Goal: Information Seeking & Learning: Learn about a topic

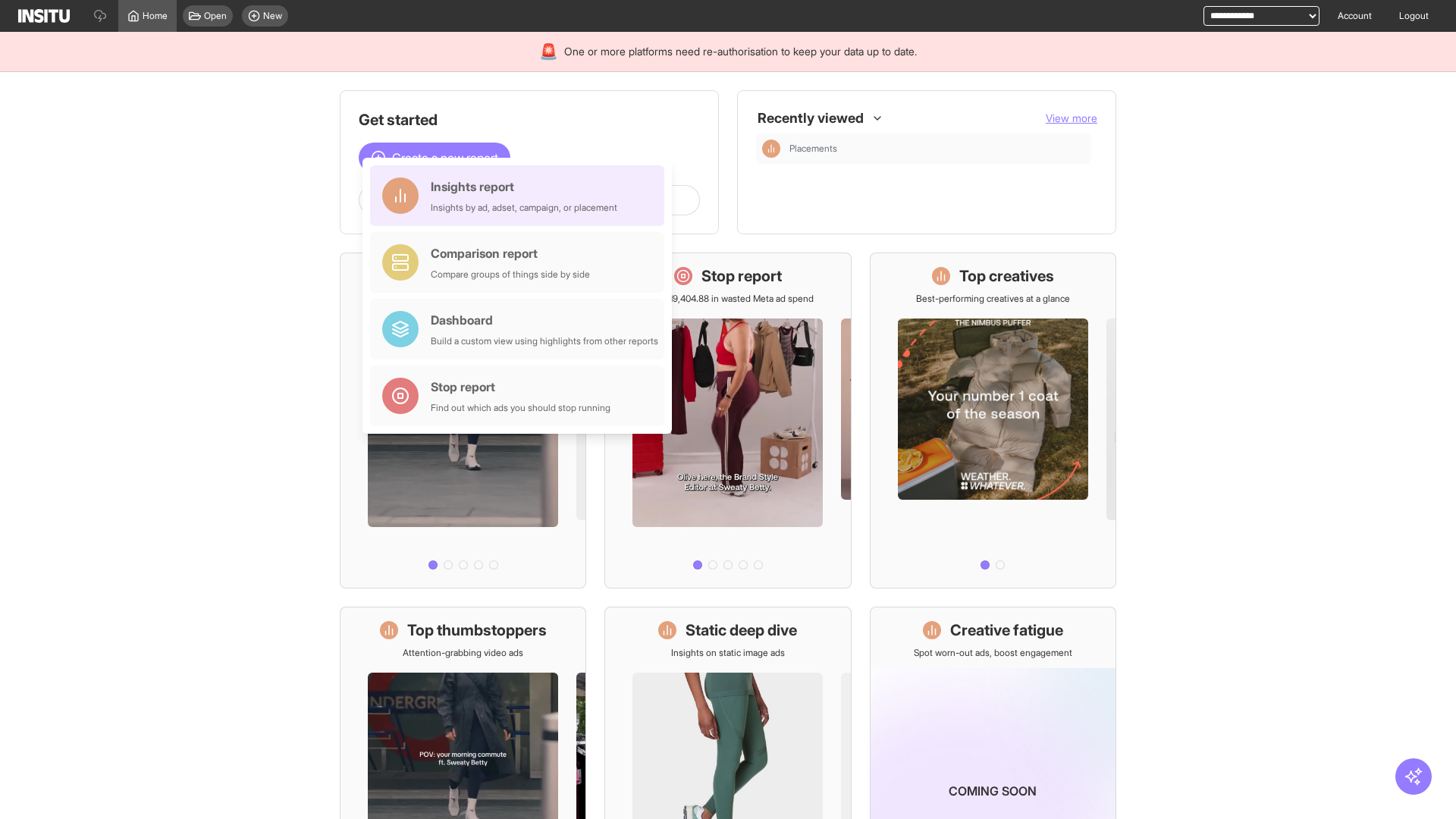
click at [521, 196] on div "Insights report Insights by ad, adset, campaign, or placement" at bounding box center [523, 196] width 186 height 37
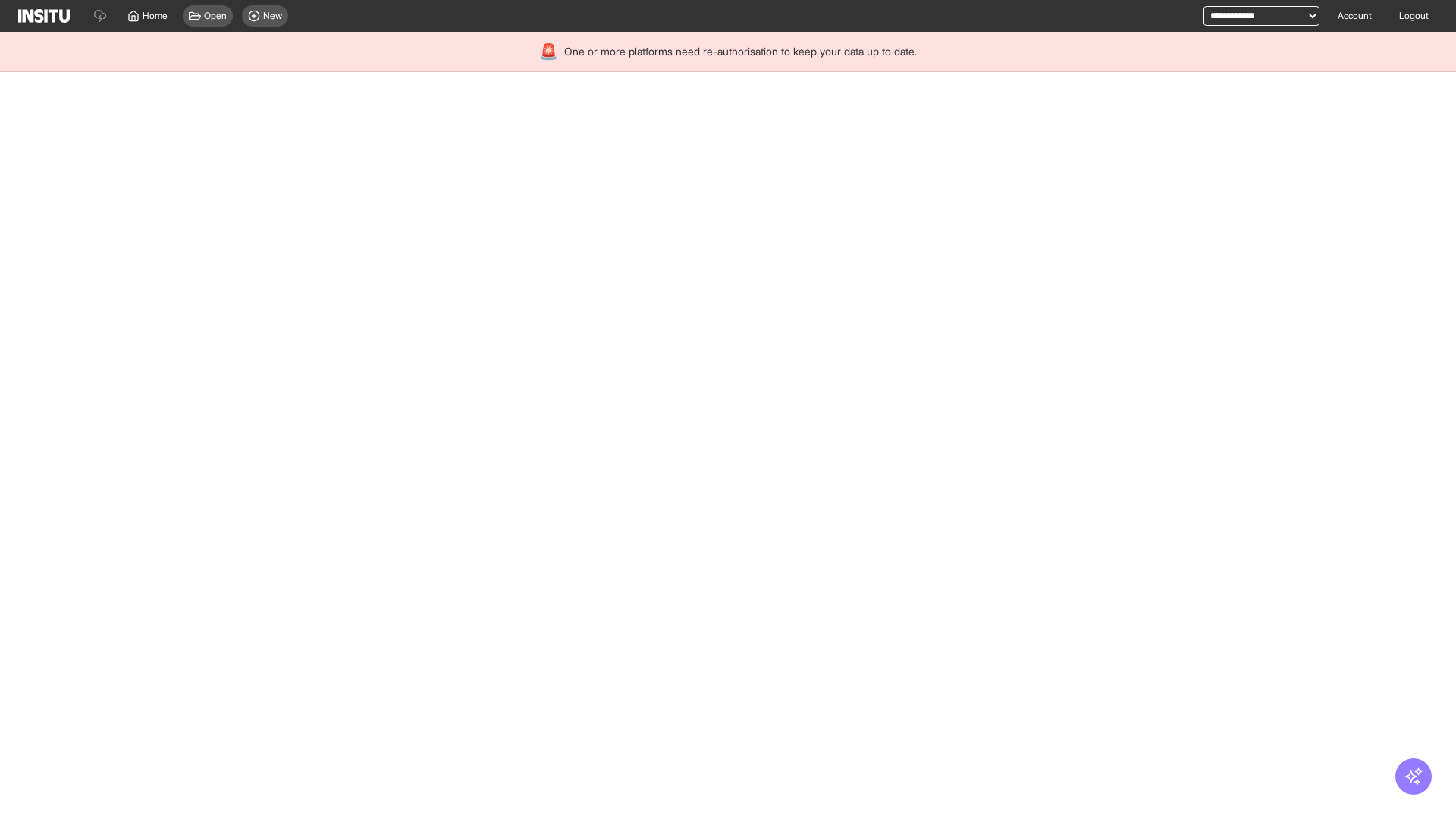
select select "**"
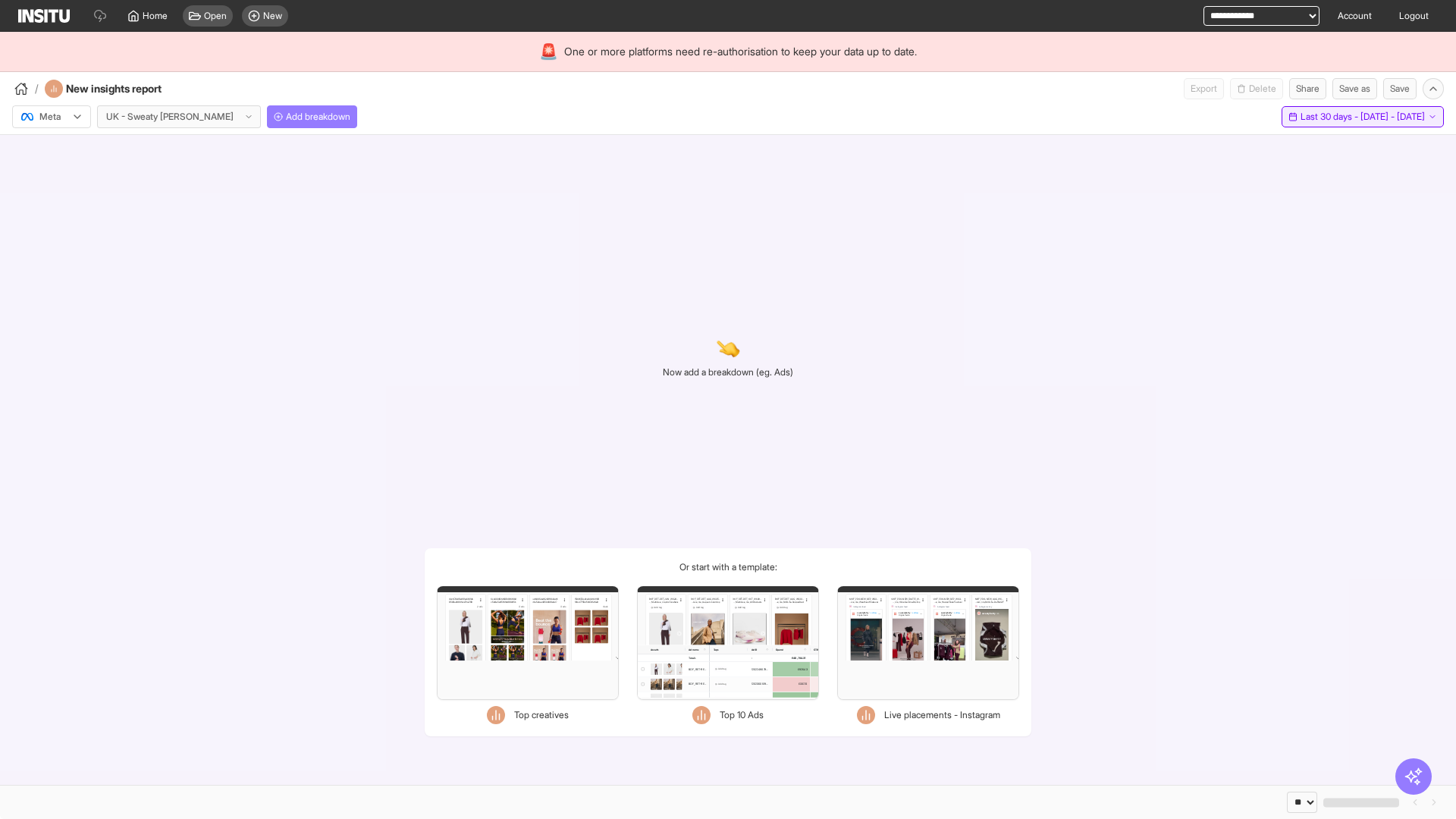
click at [1328, 117] on span "Last 30 days - [DATE] - [DATE]" at bounding box center [1363, 117] width 125 height 12
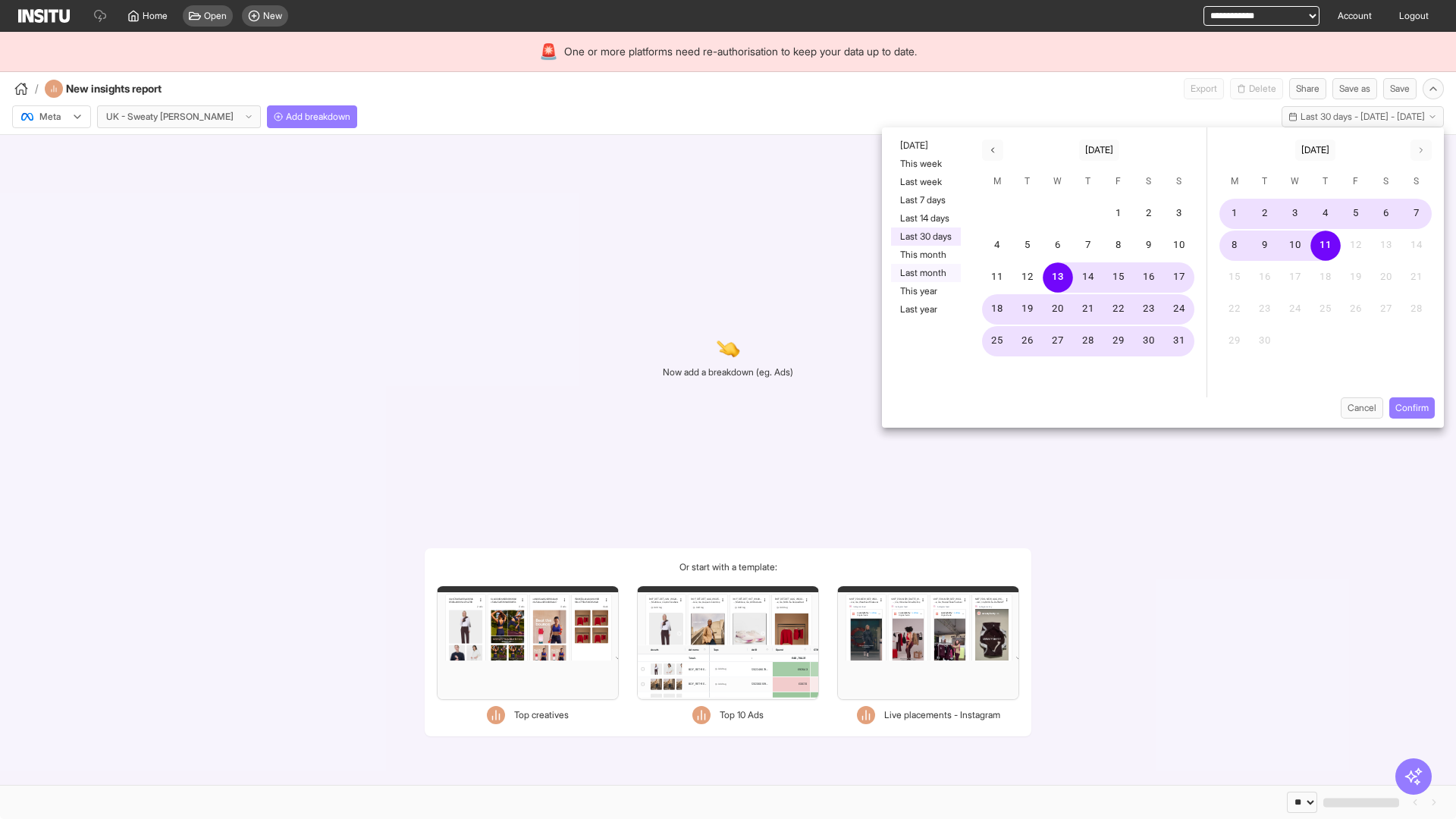
click at [924, 273] on button "Last month" at bounding box center [926, 274] width 70 height 18
